Goal: Navigation & Orientation: Find specific page/section

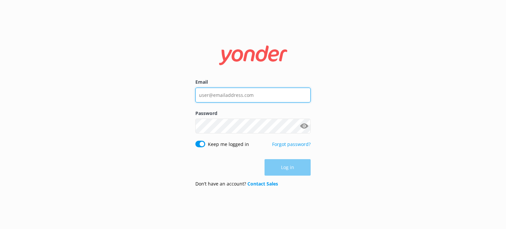
type input "[EMAIL_ADDRESS][DOMAIN_NAME]"
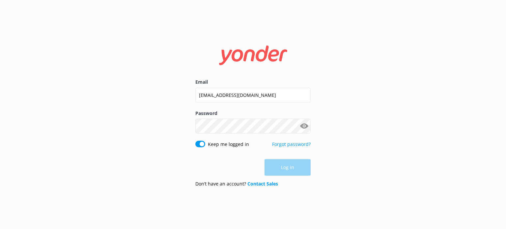
click at [281, 164] on div "Log in" at bounding box center [252, 167] width 115 height 16
click at [292, 163] on button "Log in" at bounding box center [287, 167] width 46 height 16
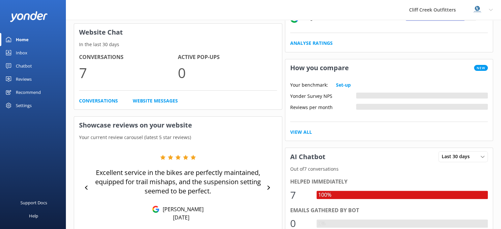
scroll to position [165, 0]
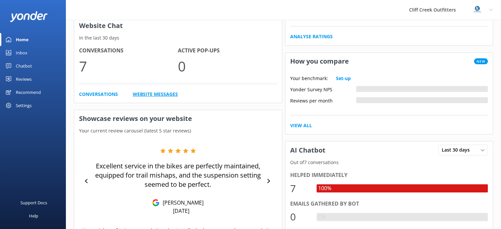
click at [163, 96] on link "Website Messages" at bounding box center [155, 94] width 45 height 7
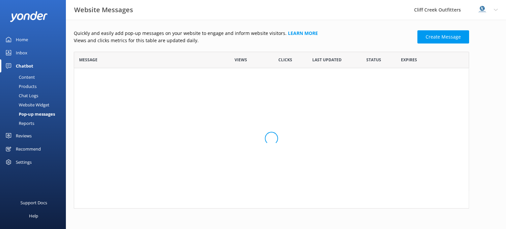
scroll to position [151, 390]
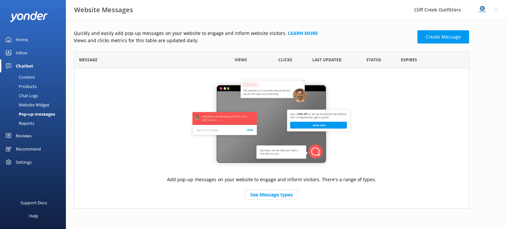
click at [242, 60] on span "Views" at bounding box center [240, 60] width 13 height 6
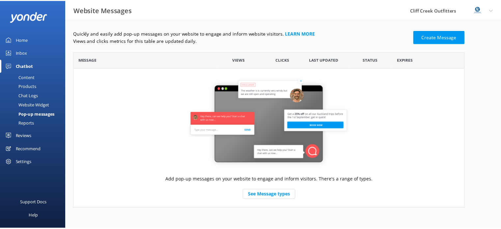
scroll to position [165, 0]
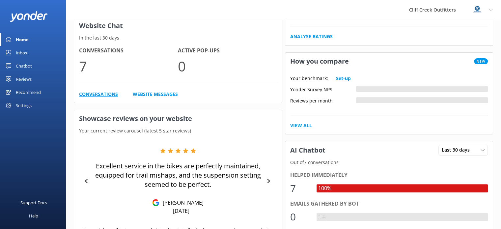
click at [93, 95] on link "Conversations" at bounding box center [98, 94] width 39 height 7
